Goal: Information Seeking & Learning: Learn about a topic

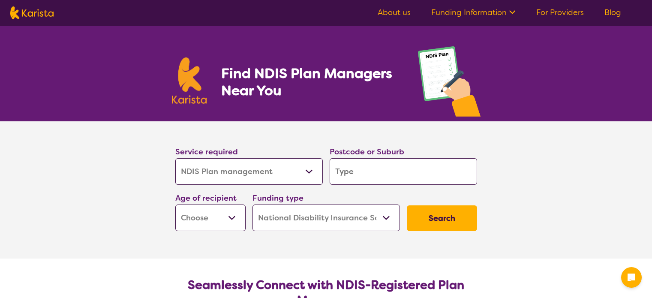
select select "NDIS Plan management"
select select "NDIS"
select select "NDIS Plan management"
select select "NDIS"
click at [362, 170] on input "search" at bounding box center [402, 171] width 147 height 27
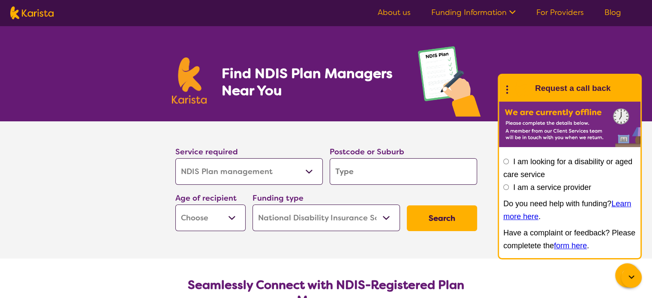
type input "3"
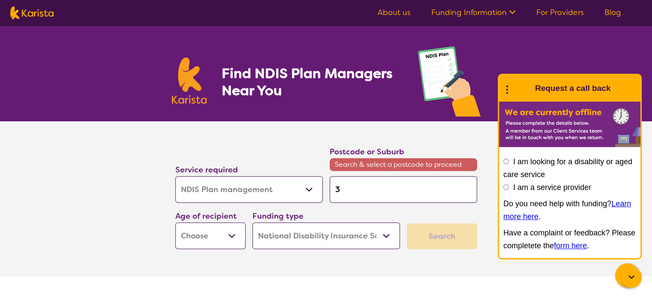
type input "33"
type input "333"
type input "3337"
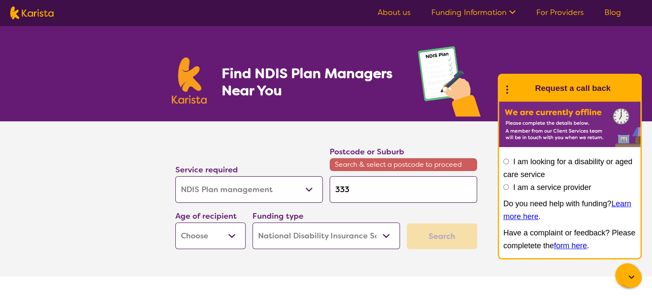
type input "3337"
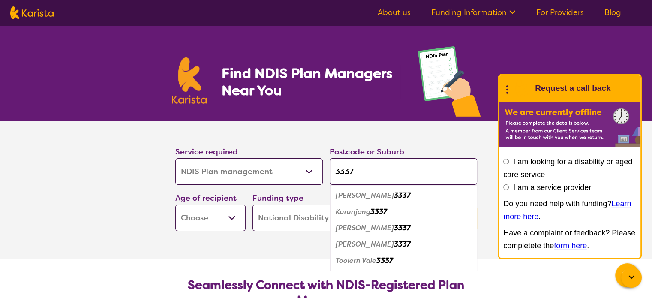
type input "3337"
click at [347, 229] on em "[PERSON_NAME]" at bounding box center [364, 227] width 58 height 9
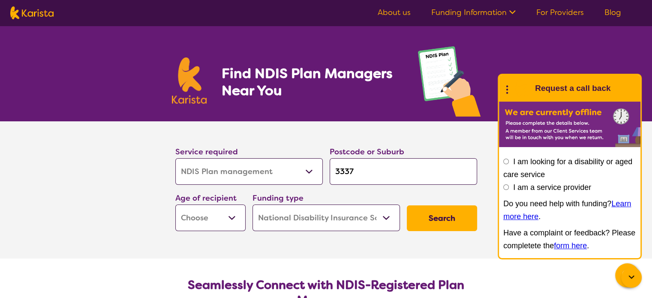
click at [233, 215] on select "Early Childhood - 0 to 9 Child - 10 to 11 Adolescent - 12 to 17 Adult - 18 to 6…" at bounding box center [210, 217] width 70 height 27
select select "AD"
click at [175, 204] on select "Early Childhood - 0 to 9 Child - 10 to 11 Adolescent - 12 to 17 Adult - 18 to 6…" at bounding box center [210, 217] width 70 height 27
select select "AD"
click at [449, 215] on button "Search" at bounding box center [442, 218] width 70 height 26
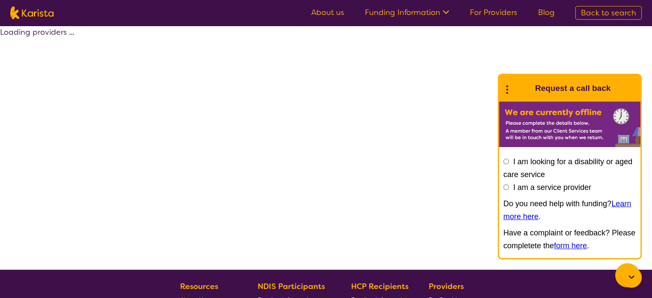
select select "by_score"
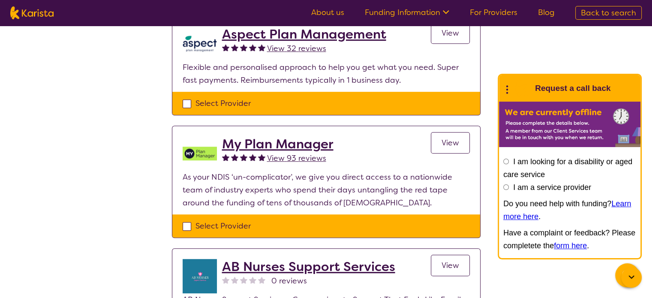
scroll to position [557, 0]
